Goal: Navigation & Orientation: Find specific page/section

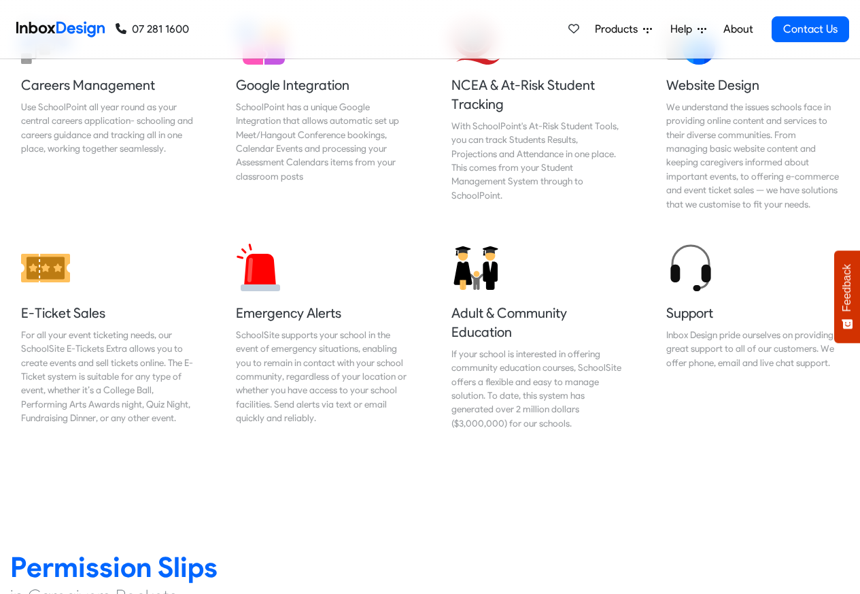
scroll to position [1715, 0]
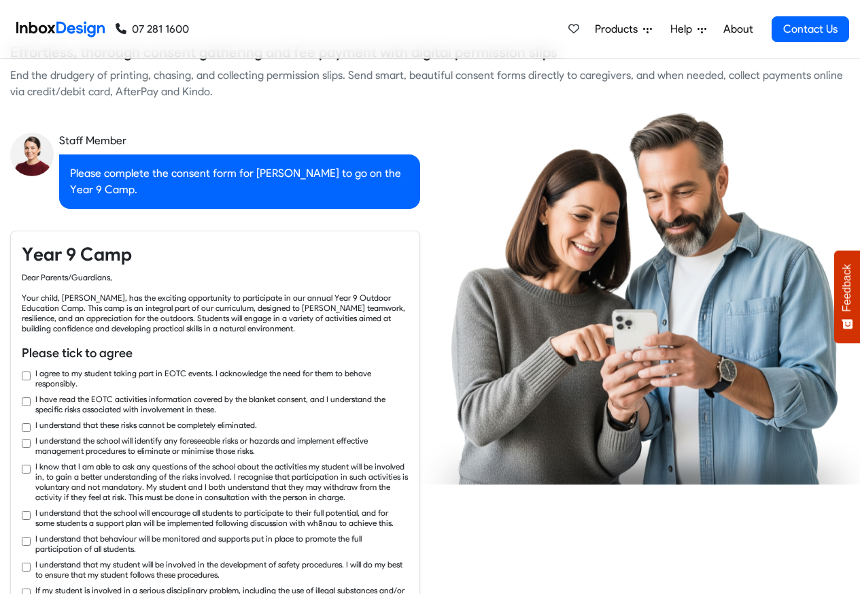
checkbox input "true"
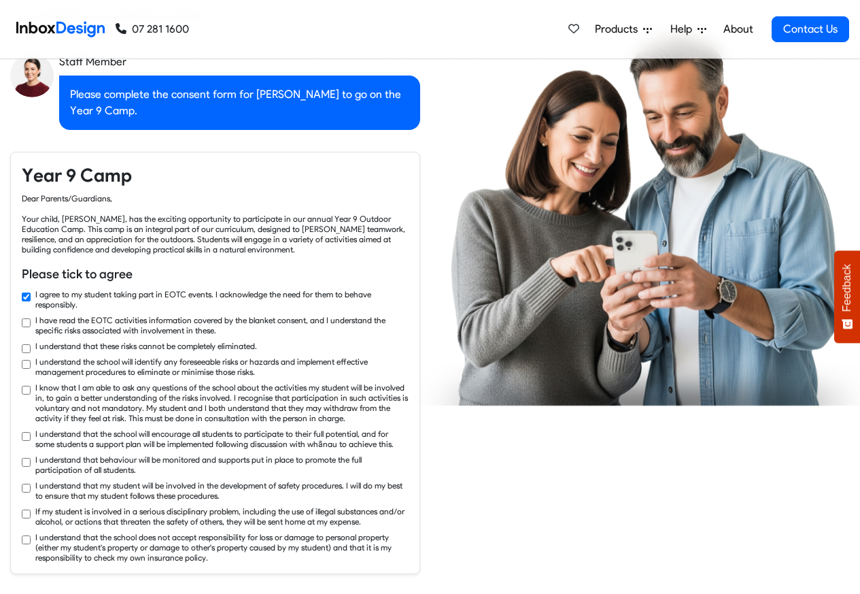
checkbox input "true"
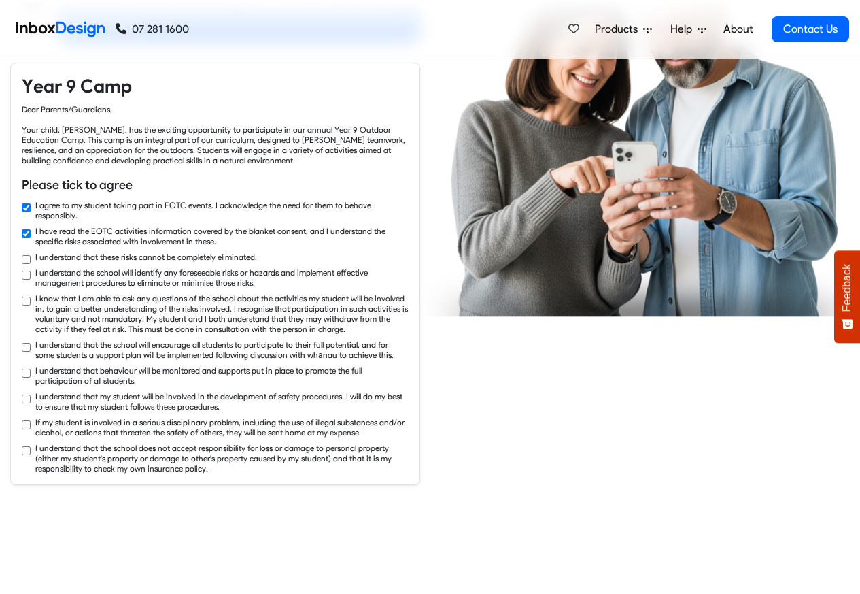
checkbox input "true"
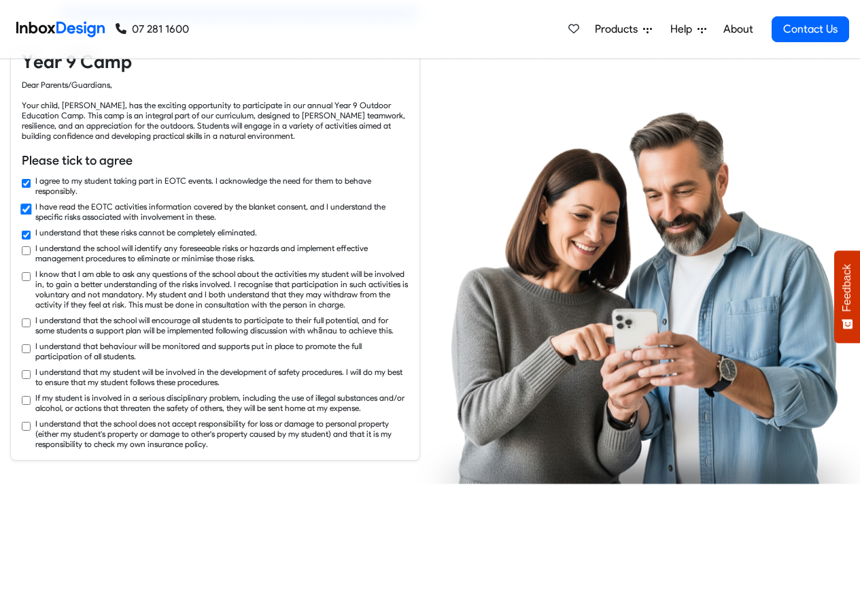
checkbox input "true"
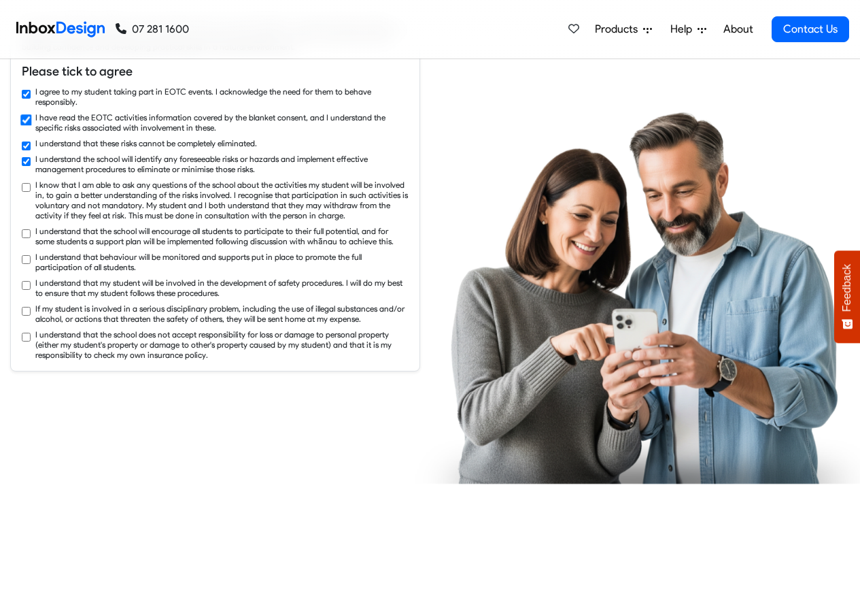
checkbox input "true"
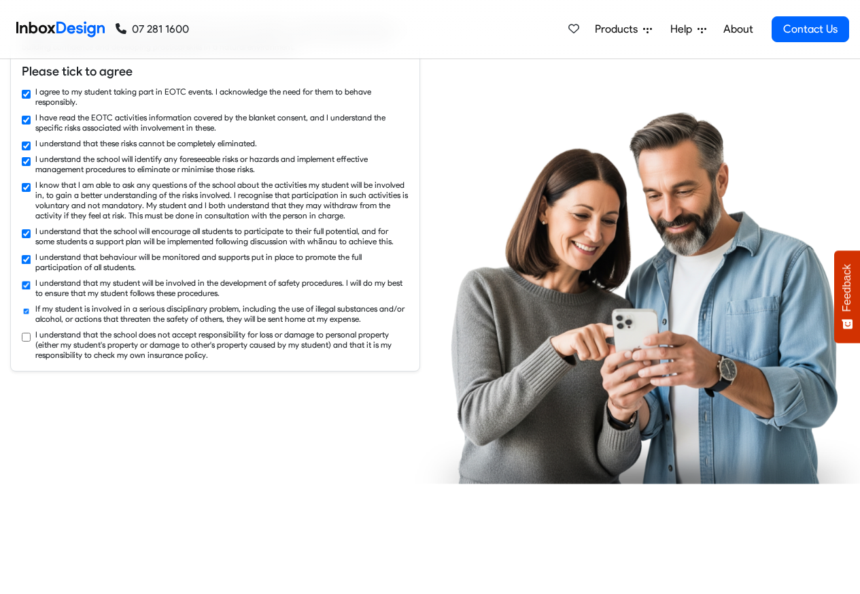
checkbox input "true"
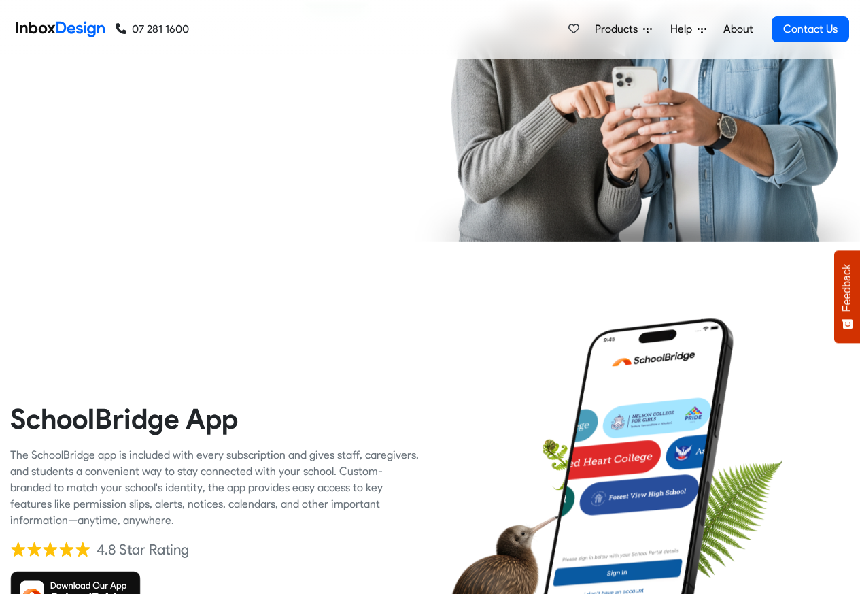
scroll to position [2858, 0]
